Goal: Information Seeking & Learning: Learn about a topic

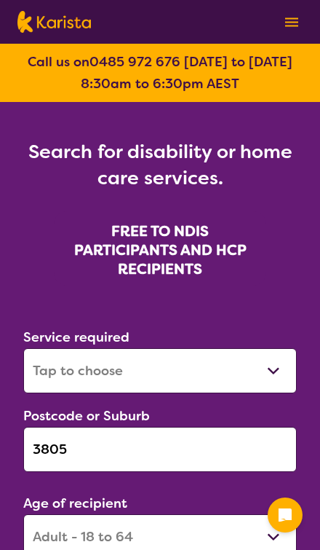
select select "[MEDICAL_DATA]"
select select "AD"
select select "NDIS"
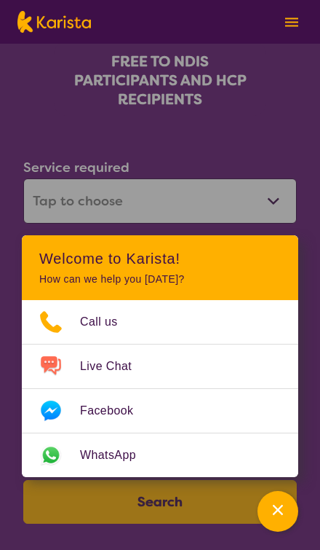
scroll to position [175, 0]
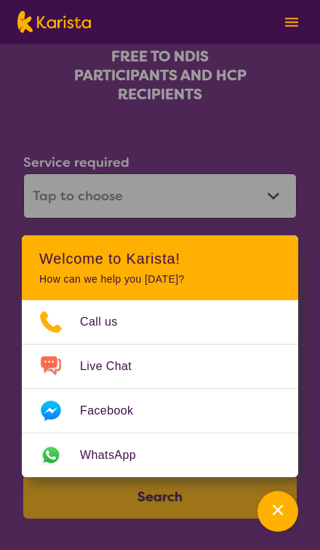
click at [313, 371] on section "Service required Allied Health Assistant Assessment ([MEDICAL_DATA] or [MEDICAL…" at bounding box center [160, 340] width 320 height 459
click at [283, 517] on icon "Channel Menu" at bounding box center [278, 509] width 15 height 15
click at [0, 0] on icon "Channel Menu" at bounding box center [0, 0] width 0 height 0
click at [280, 517] on icon "Channel Menu" at bounding box center [278, 509] width 15 height 15
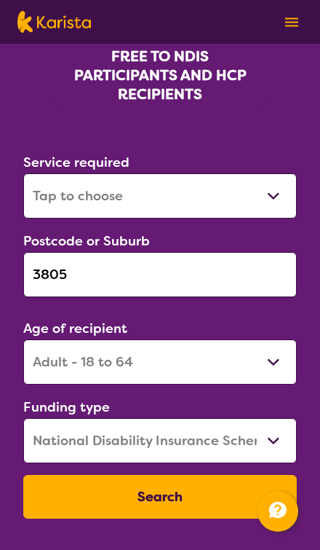
click at [242, 504] on button "Search" at bounding box center [160, 497] width 274 height 44
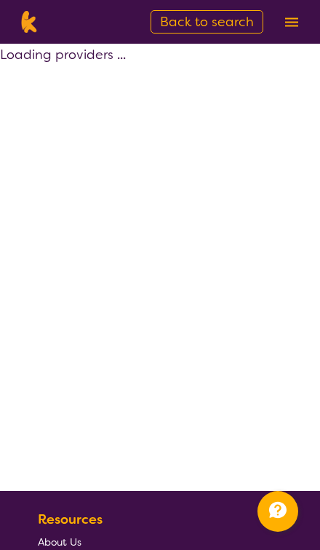
select select "by_score"
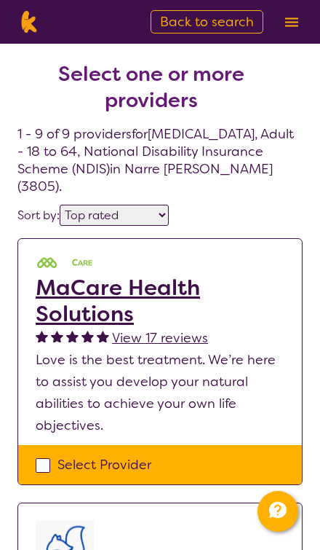
scroll to position [175, 0]
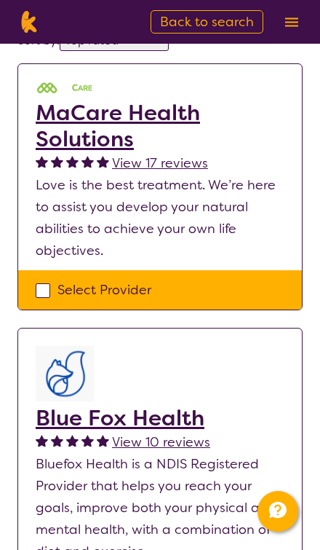
select select "[MEDICAL_DATA]"
select select "AD"
select select "NDIS"
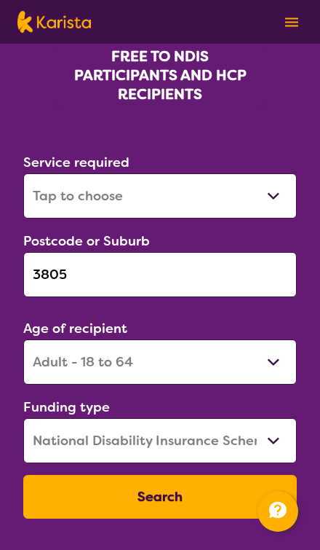
click at [75, 279] on input "3805" at bounding box center [160, 274] width 274 height 45
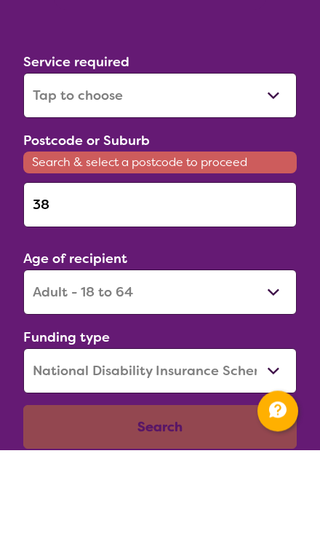
type input "3"
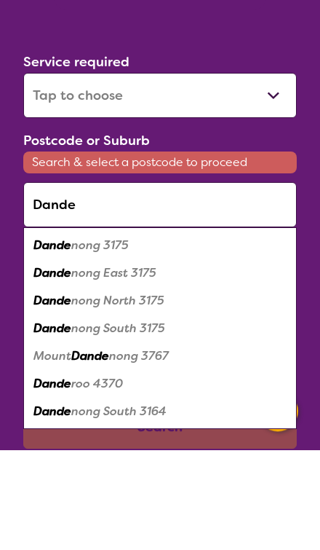
click at [57, 338] on em "Dande" at bounding box center [52, 345] width 38 height 15
type input "3175"
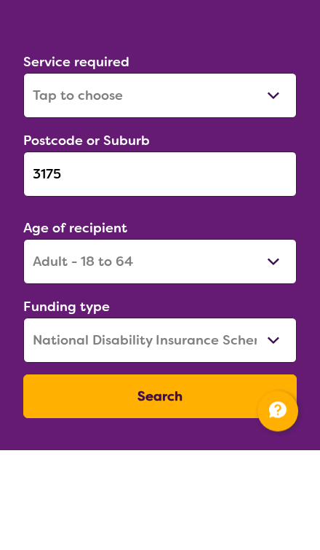
scroll to position [275, 0]
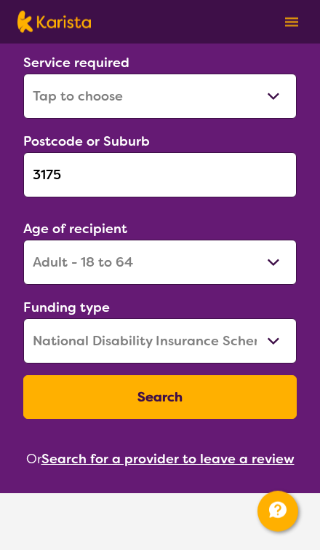
click at [89, 398] on button "Search" at bounding box center [160, 397] width 274 height 44
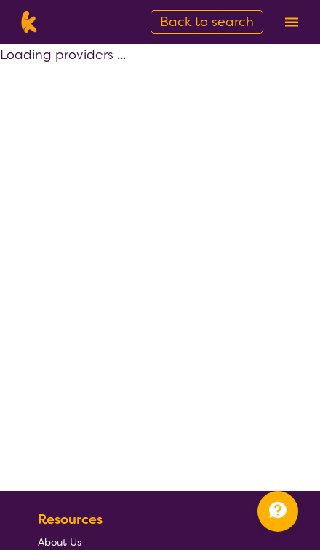
select select "by_score"
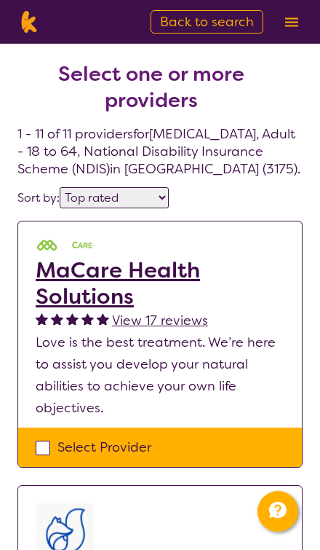
select select "[MEDICAL_DATA]"
select select "AD"
select select "NDIS"
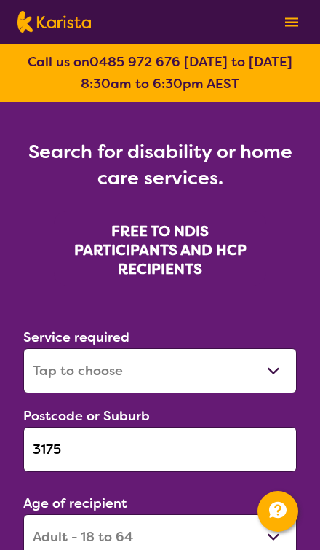
click at [60, 451] on input "3175" at bounding box center [160, 449] width 274 height 45
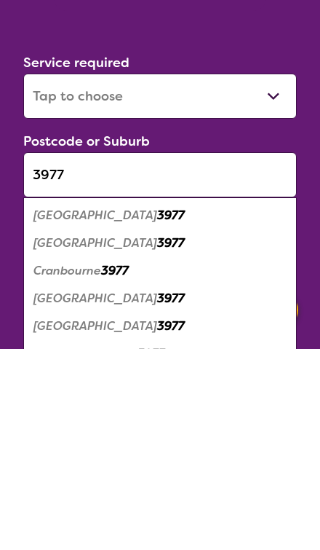
type input "3977"
click at [50, 409] on em "[GEOGRAPHIC_DATA]" at bounding box center [95, 416] width 124 height 15
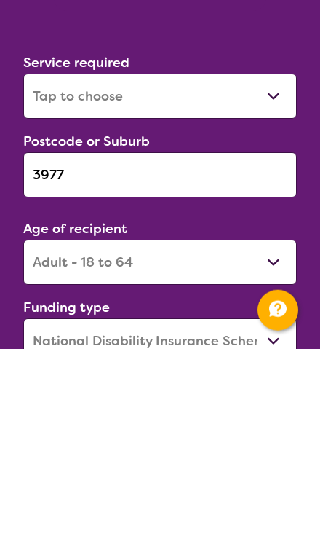
scroll to position [275, 0]
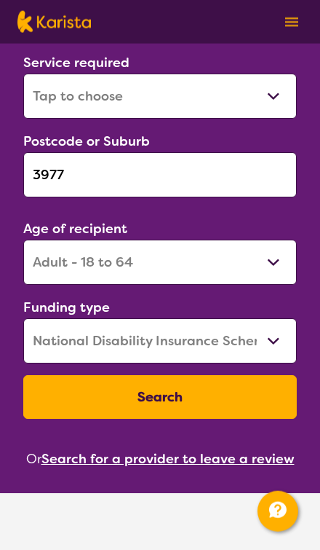
click at [59, 403] on button "Search" at bounding box center [160, 397] width 274 height 44
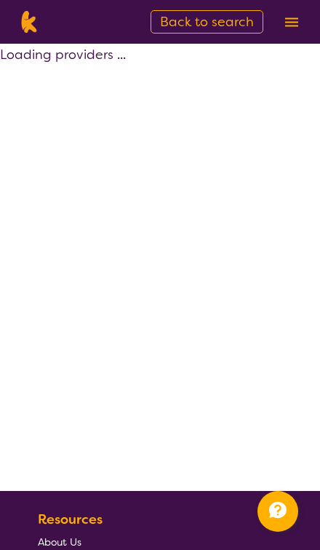
select select "by_score"
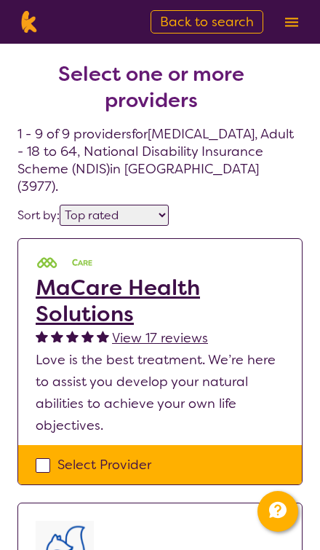
select select "[MEDICAL_DATA]"
select select "AD"
select select "NDIS"
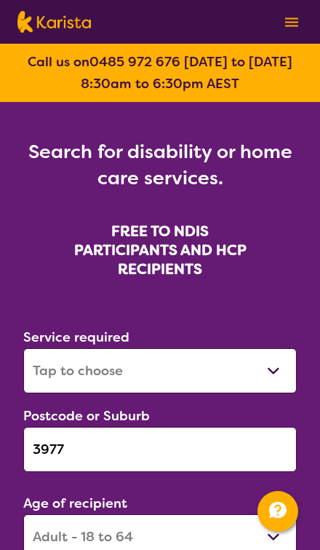
scroll to position [275, 0]
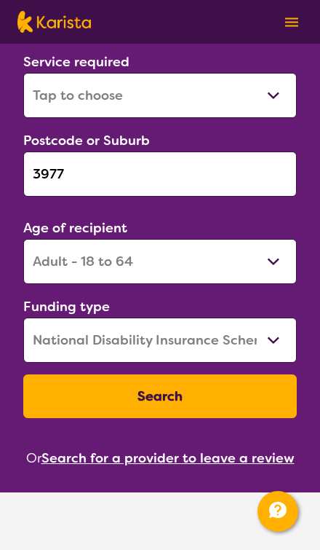
click at [63, 178] on input "3977" at bounding box center [160, 173] width 274 height 45
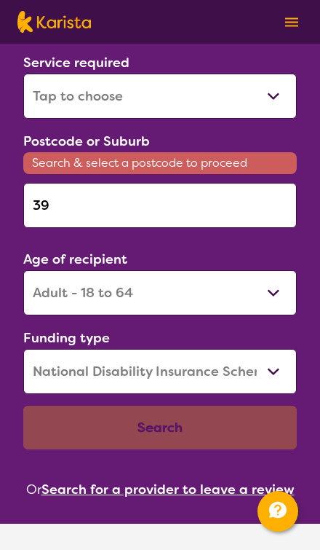
type input "3"
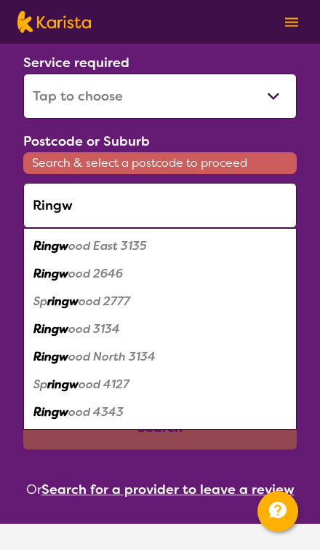
click at [52, 278] on em "Ringw" at bounding box center [50, 273] width 35 height 15
type input "2646"
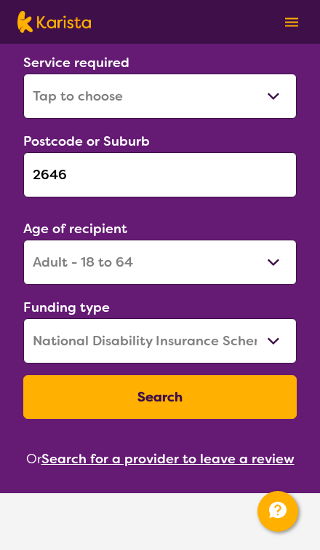
click at [82, 394] on button "Search" at bounding box center [160, 397] width 274 height 44
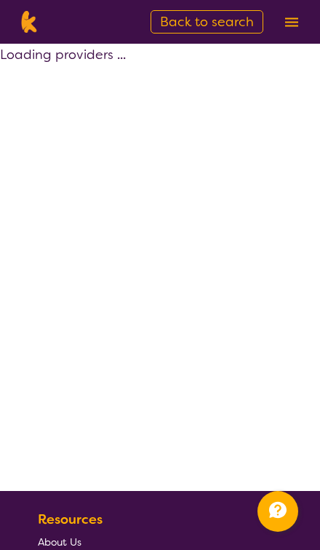
select select "by_score"
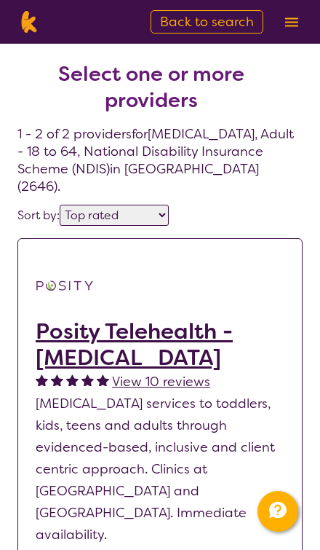
select select "[MEDICAL_DATA]"
select select "AD"
select select "NDIS"
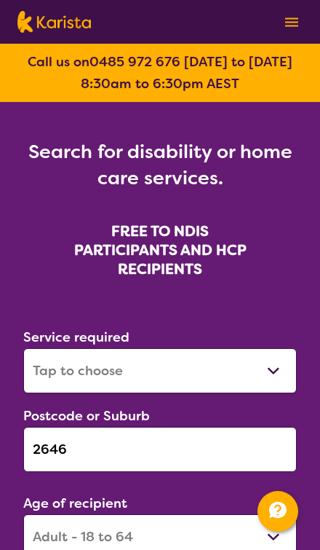
scroll to position [275, 0]
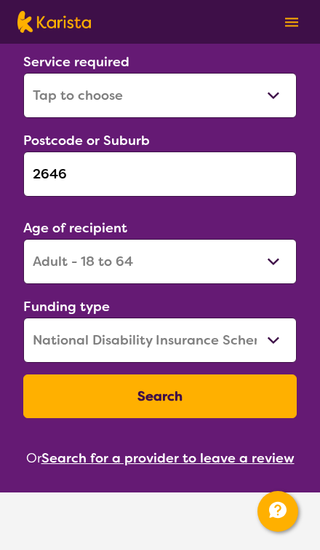
click at [69, 176] on input "2646" at bounding box center [160, 173] width 274 height 45
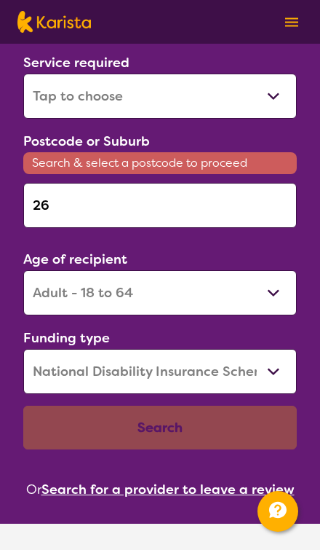
type input "2"
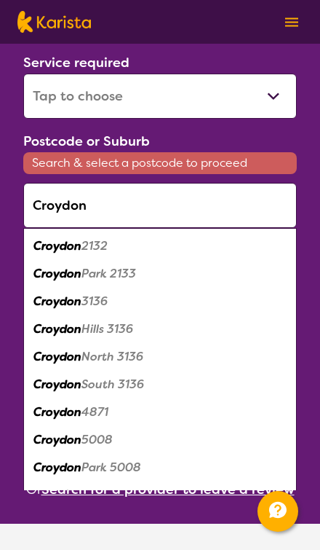
click at [46, 248] on em "Croydon" at bounding box center [57, 245] width 48 height 15
type input "2132"
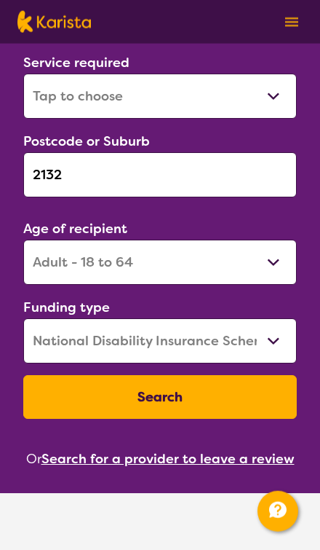
click at [65, 392] on button "Search" at bounding box center [160, 397] width 274 height 44
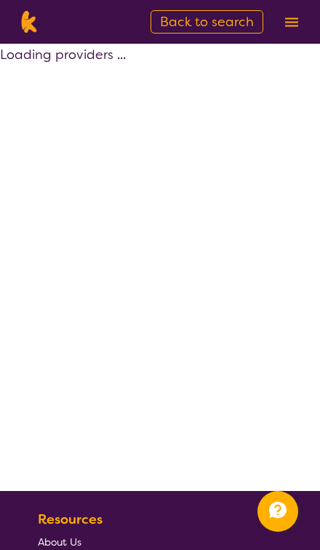
select select "by_score"
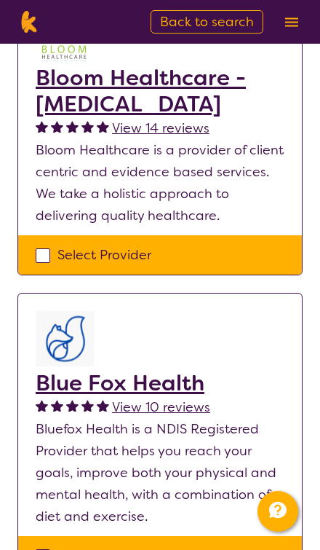
select select "[MEDICAL_DATA]"
select select "AD"
select select "NDIS"
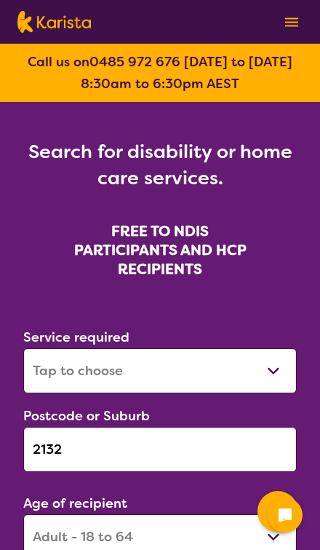
select select "[MEDICAL_DATA]"
select select "AD"
select select "NDIS"
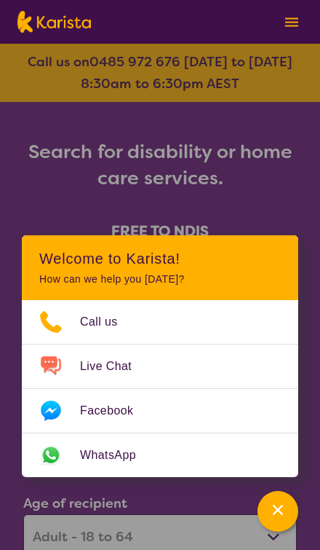
scroll to position [45, 0]
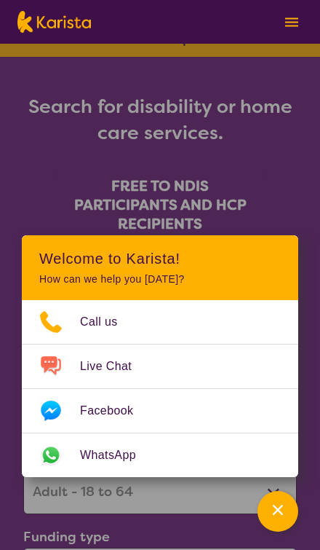
click at [285, 512] on icon "Channel Menu" at bounding box center [278, 509] width 15 height 15
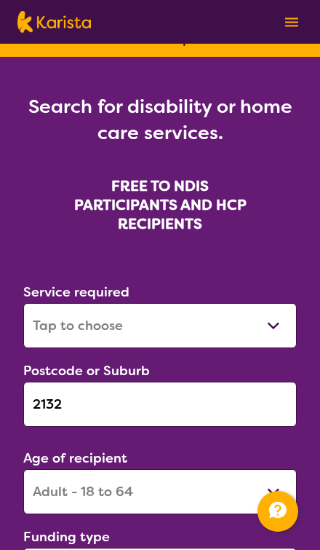
click at [53, 403] on input "2132" at bounding box center [160, 404] width 274 height 45
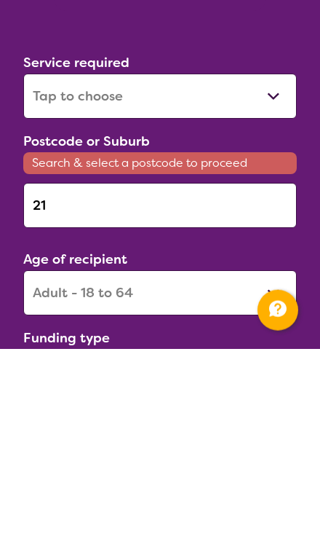
type input "2"
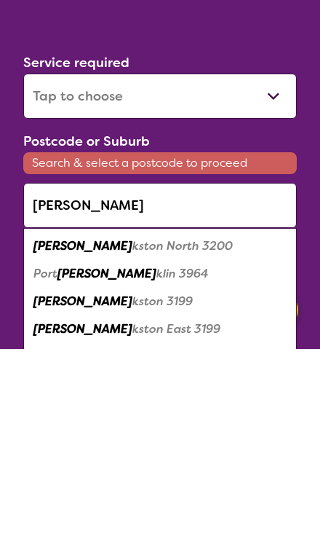
click at [53, 494] on em "Fran" at bounding box center [82, 501] width 99 height 15
type input "3199"
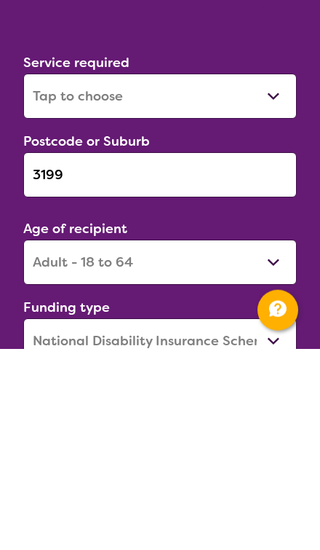
scroll to position [275, 0]
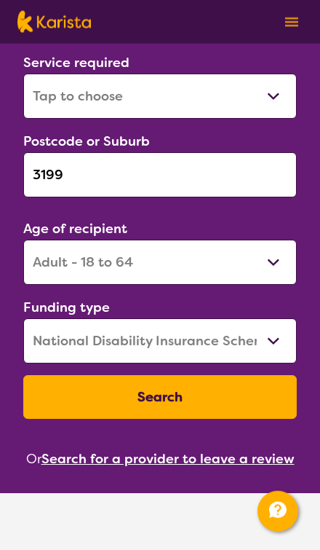
click at [95, 407] on button "Search" at bounding box center [160, 397] width 274 height 44
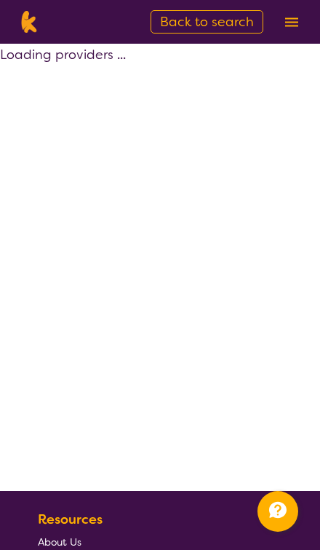
select select "by_score"
